Goal: Transaction & Acquisition: Purchase product/service

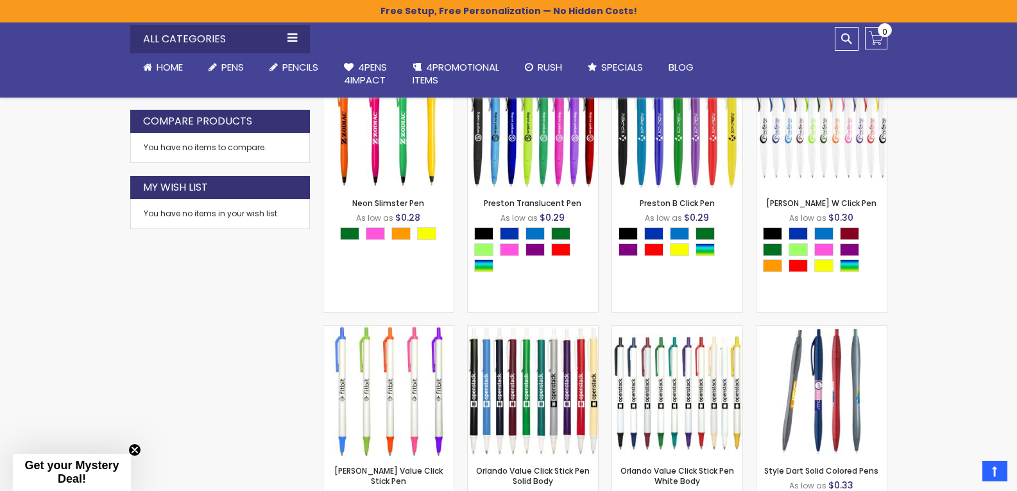
scroll to position [770, 0]
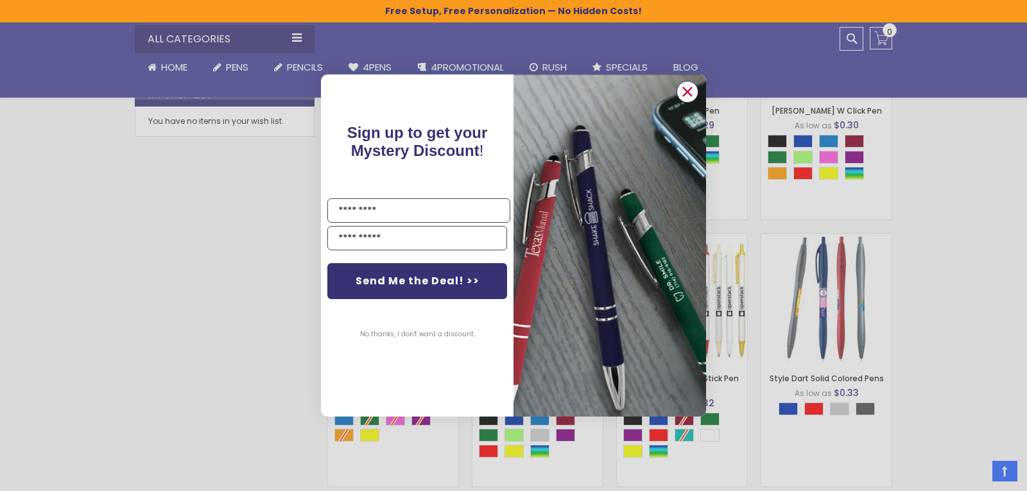
click at [686, 82] on circle "Close dialog" at bounding box center [687, 91] width 19 height 19
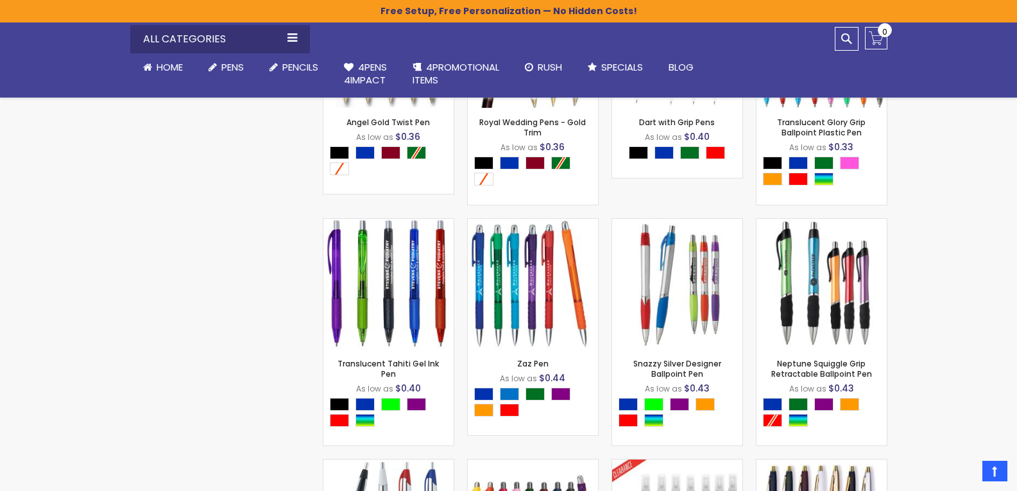
scroll to position [2117, 0]
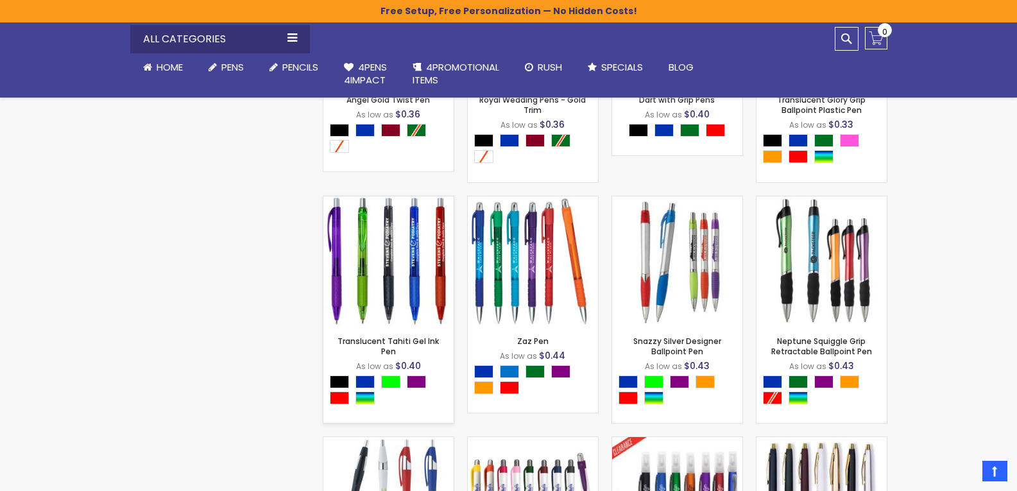
click at [394, 269] on img at bounding box center [388, 261] width 130 height 130
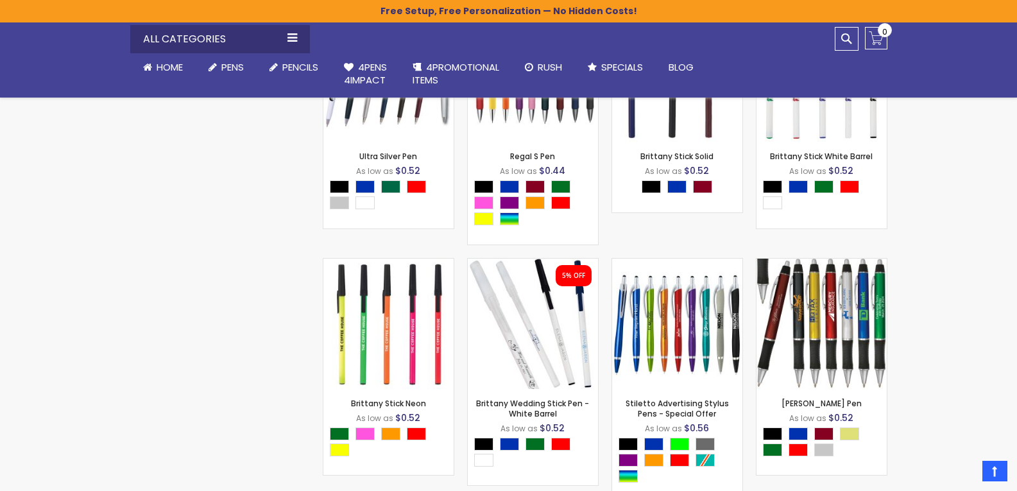
scroll to position [2687, 0]
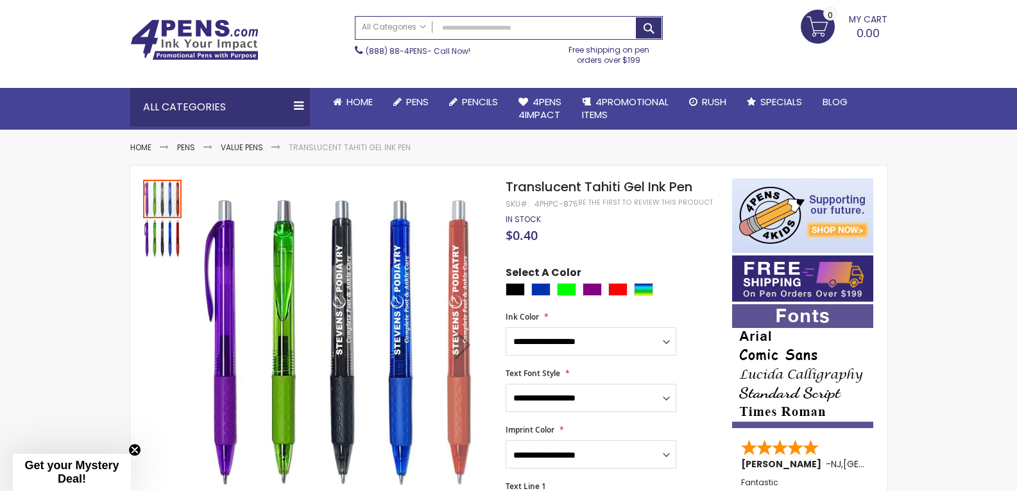
scroll to position [128, 0]
